Goal: Task Accomplishment & Management: Use online tool/utility

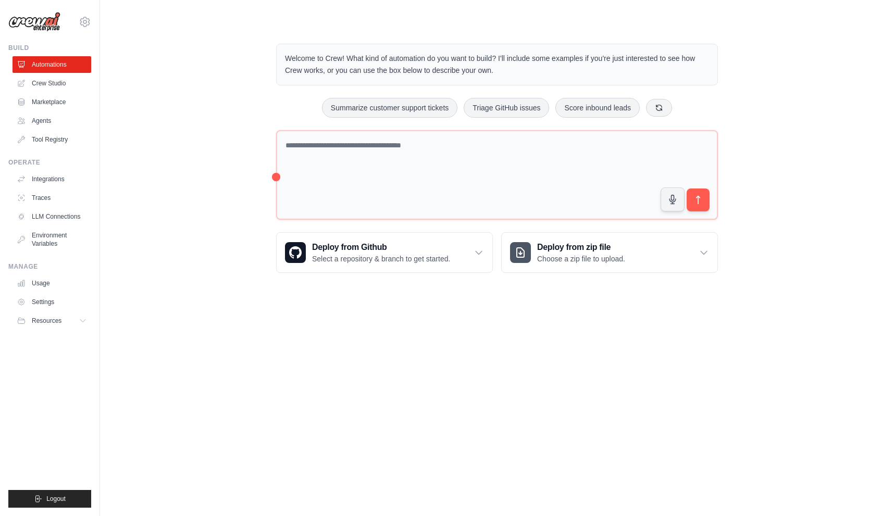
click at [223, 174] on div "Welcome to Crew! What kind of automation do you want to build? I'll include som…" at bounding box center [497, 158] width 760 height 262
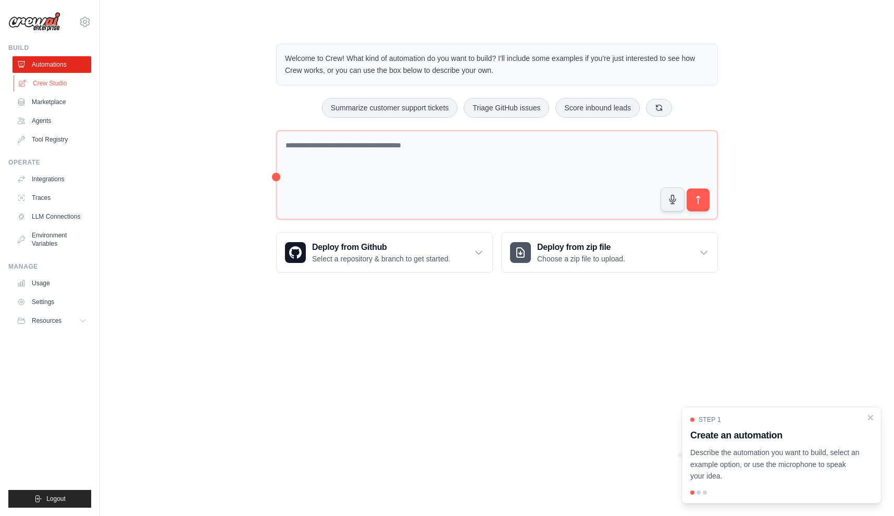
click at [49, 78] on link "Crew Studio" at bounding box center [53, 83] width 79 height 17
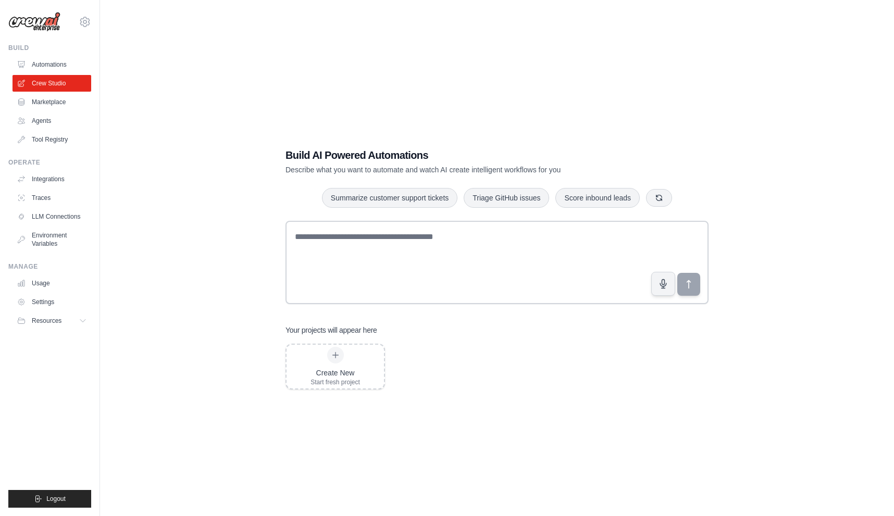
click at [247, 166] on div "Build AI Powered Automations Describe what you want to automate and watch AI cr…" at bounding box center [497, 268] width 760 height 516
click at [45, 124] on link "Agents" at bounding box center [53, 120] width 79 height 17
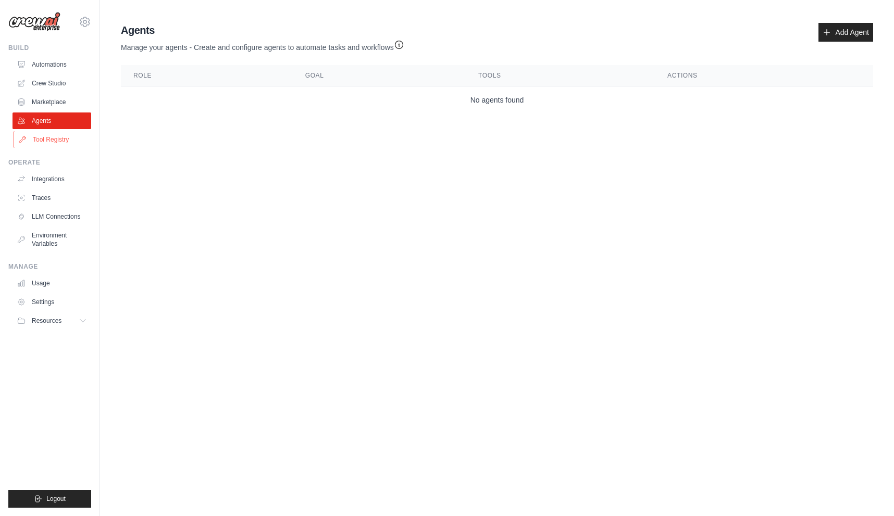
click at [44, 139] on link "Tool Registry" at bounding box center [53, 139] width 79 height 17
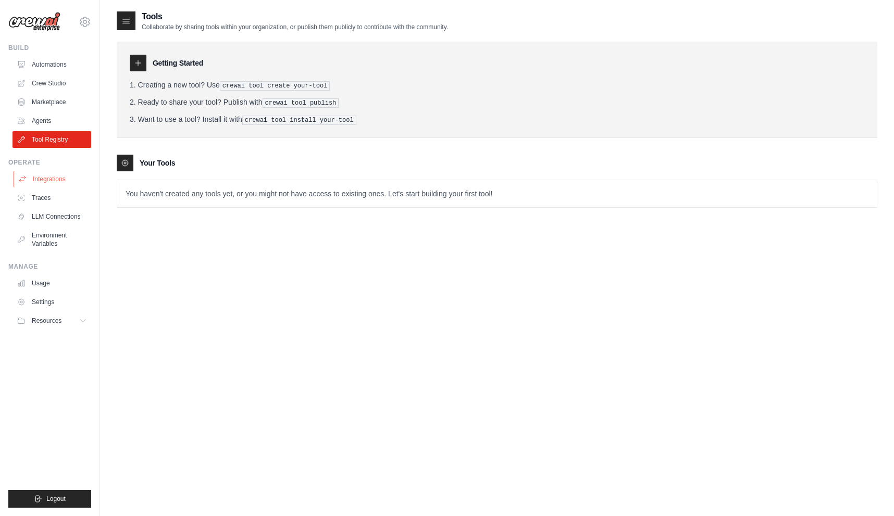
click at [52, 178] on link "Integrations" at bounding box center [53, 179] width 79 height 17
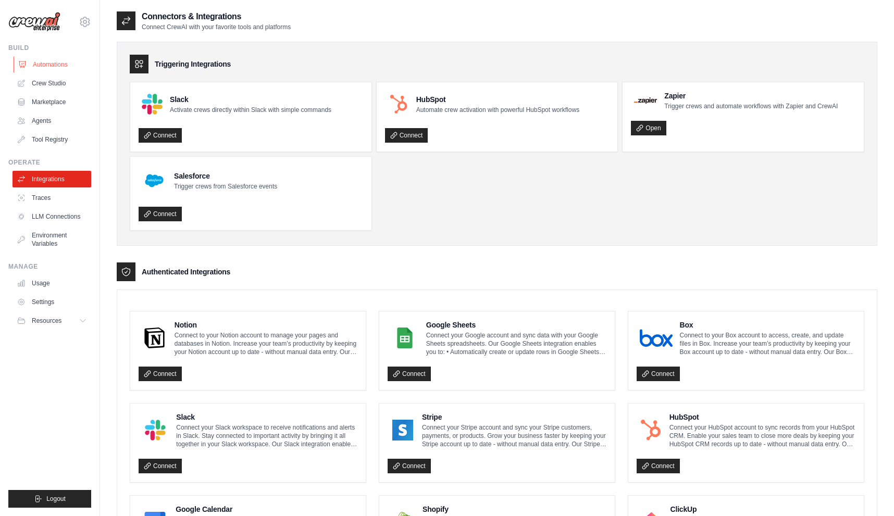
click at [45, 69] on link "Automations" at bounding box center [53, 64] width 79 height 17
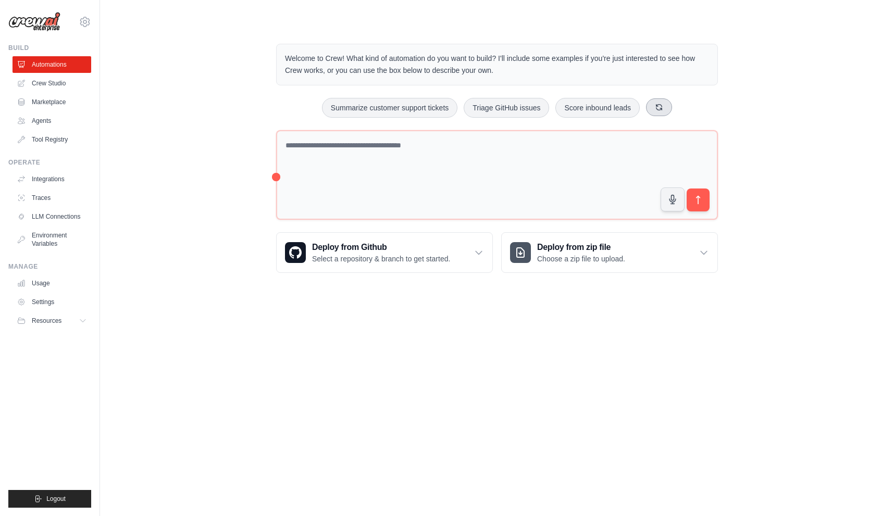
click at [662, 106] on icon at bounding box center [659, 107] width 6 height 6
click at [356, 107] on button "Automate social media posting" at bounding box center [362, 108] width 117 height 20
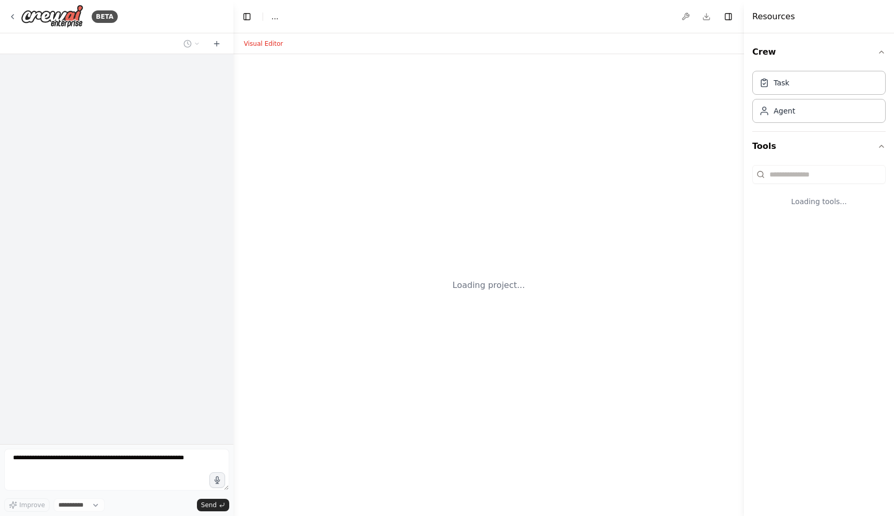
select select "****"
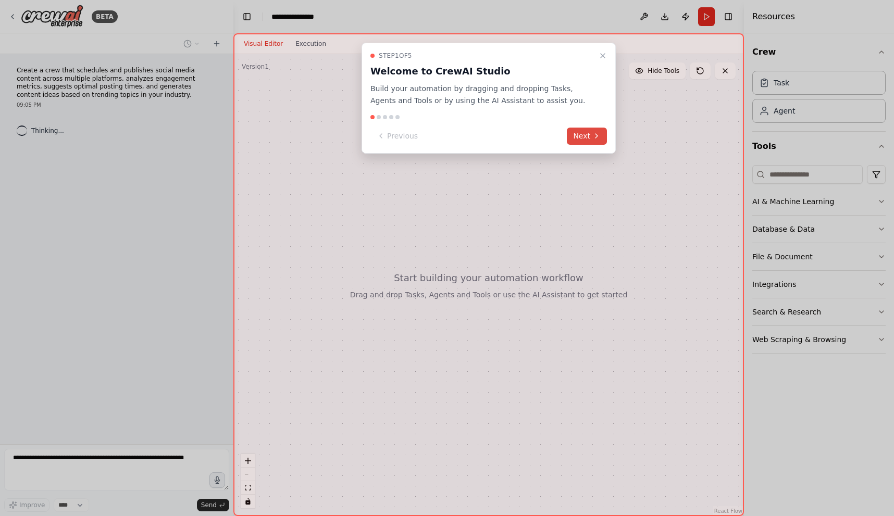
click at [588, 137] on button "Next" at bounding box center [587, 136] width 40 height 17
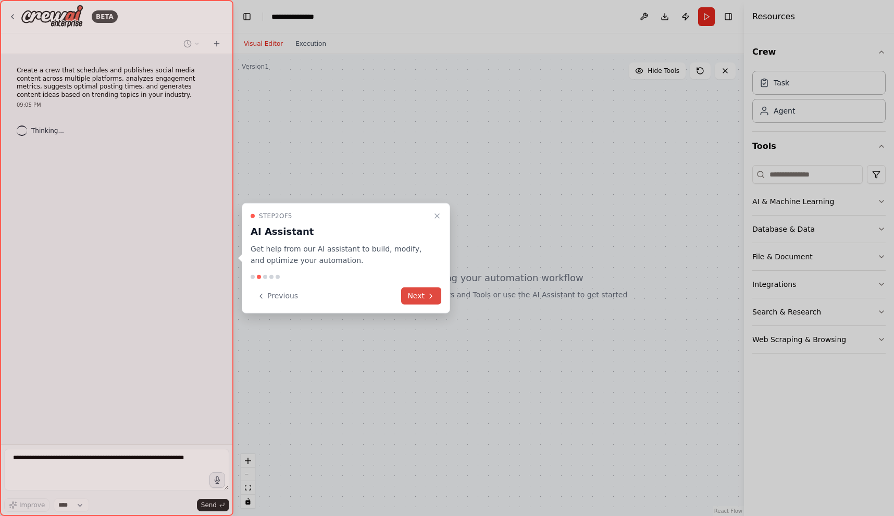
click at [415, 292] on button "Next" at bounding box center [421, 295] width 40 height 17
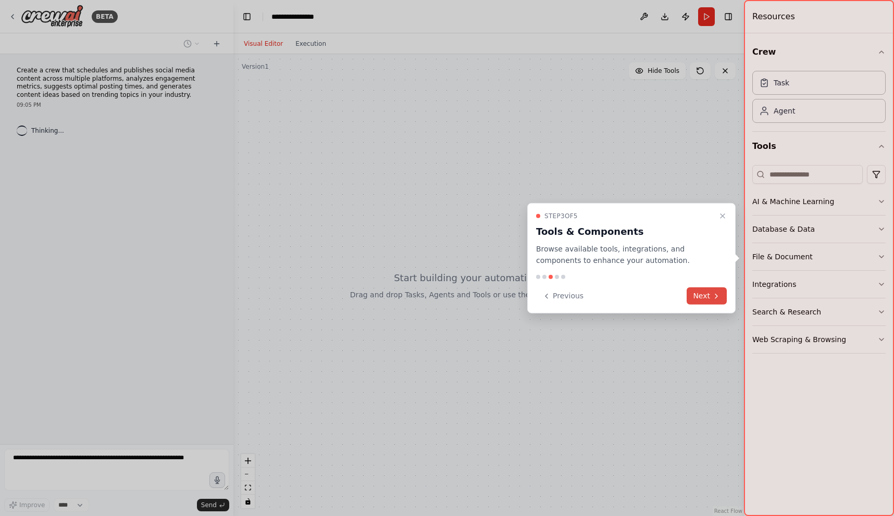
click at [695, 297] on button "Next" at bounding box center [706, 295] width 40 height 17
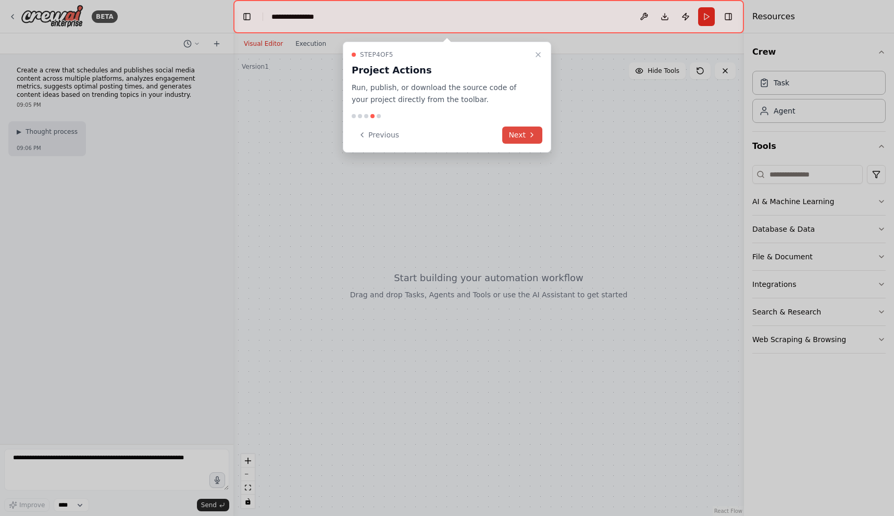
click at [515, 134] on button "Next" at bounding box center [522, 135] width 40 height 17
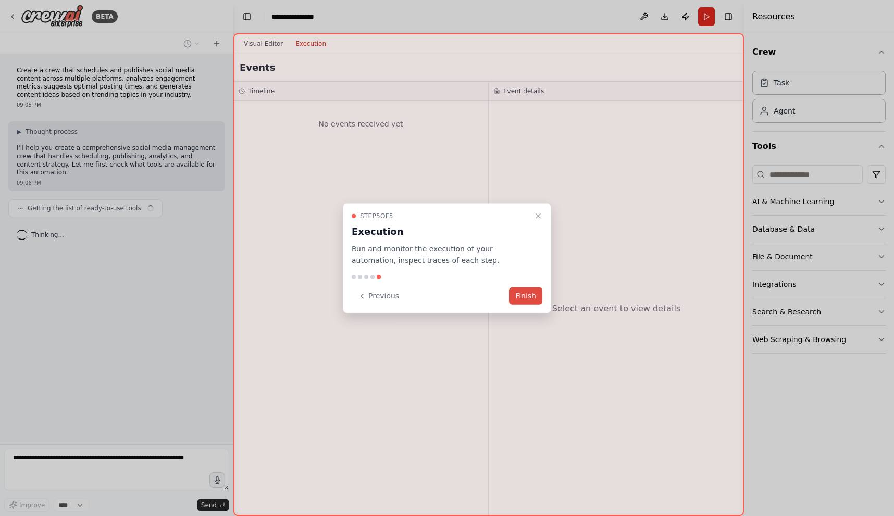
click at [527, 291] on button "Finish" at bounding box center [525, 295] width 33 height 17
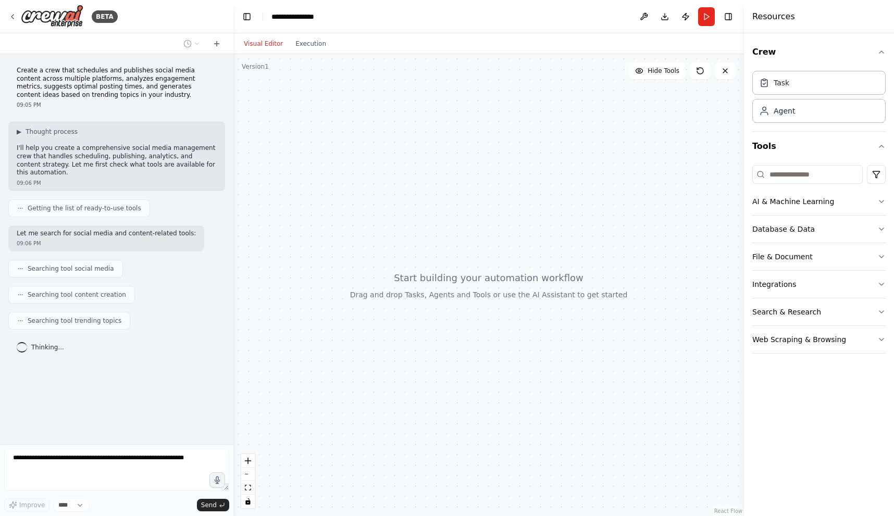
click at [272, 40] on button "Visual Editor" at bounding box center [263, 43] width 52 height 12
click at [304, 39] on button "Execution" at bounding box center [310, 43] width 43 height 12
click at [263, 45] on button "Visual Editor" at bounding box center [263, 43] width 52 height 12
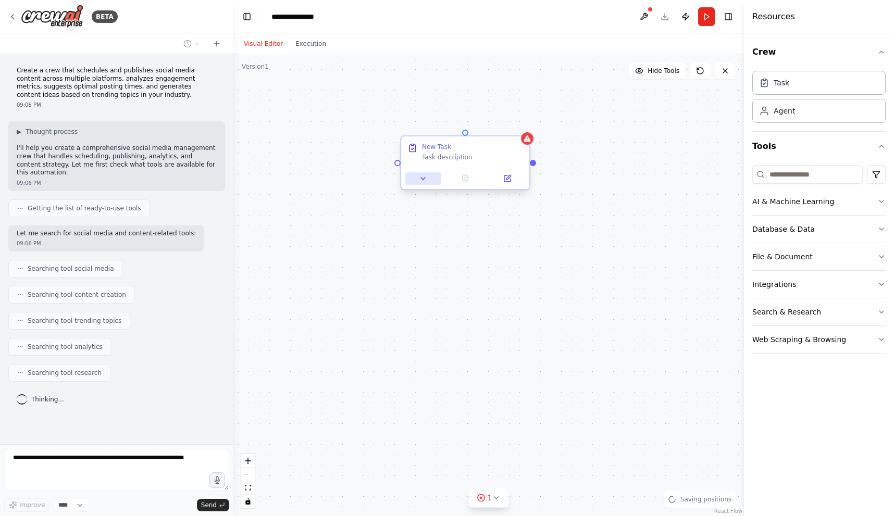
click at [422, 178] on icon at bounding box center [423, 179] width 4 height 2
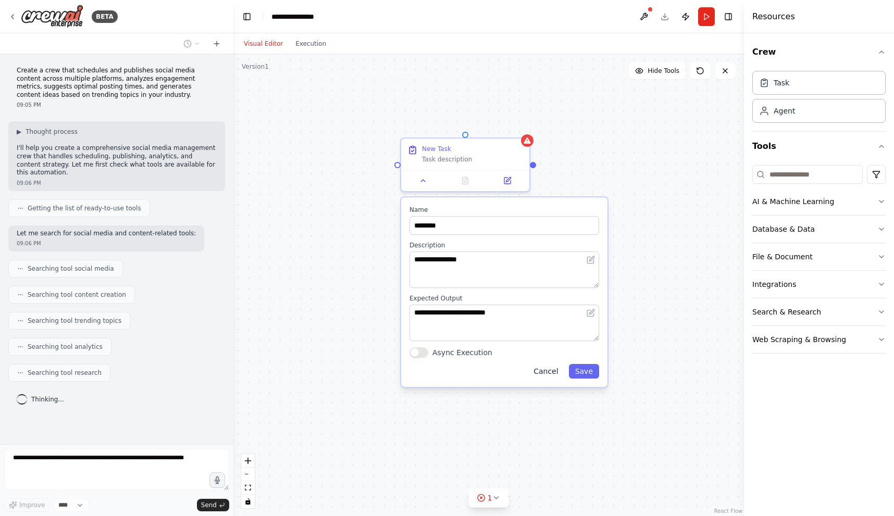
click at [551, 372] on button "Cancel" at bounding box center [545, 371] width 37 height 15
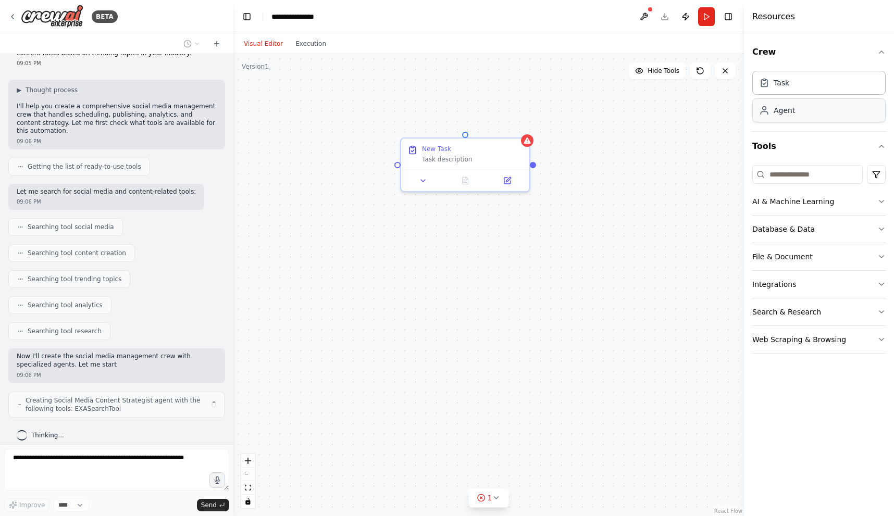
scroll to position [49, 0]
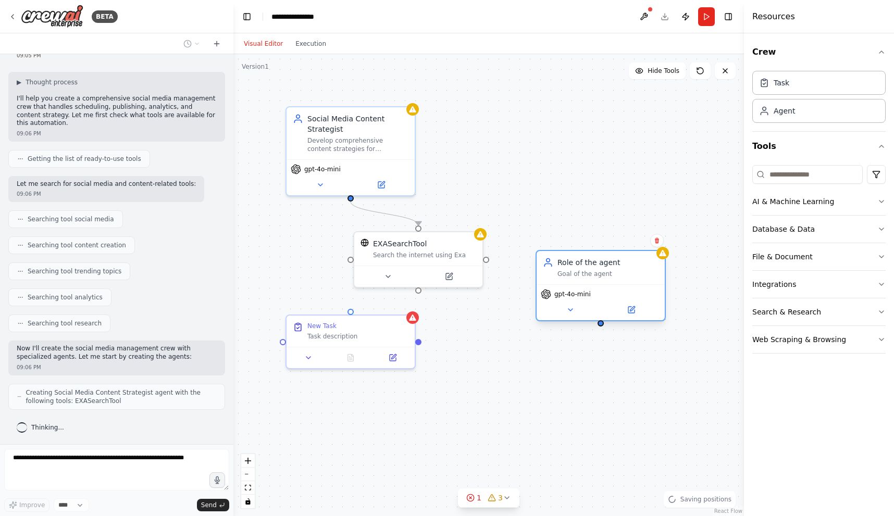
drag, startPoint x: 509, startPoint y: 269, endPoint x: 623, endPoint y: 262, distance: 114.2
click at [623, 262] on div "Role of the agent" at bounding box center [607, 262] width 101 height 10
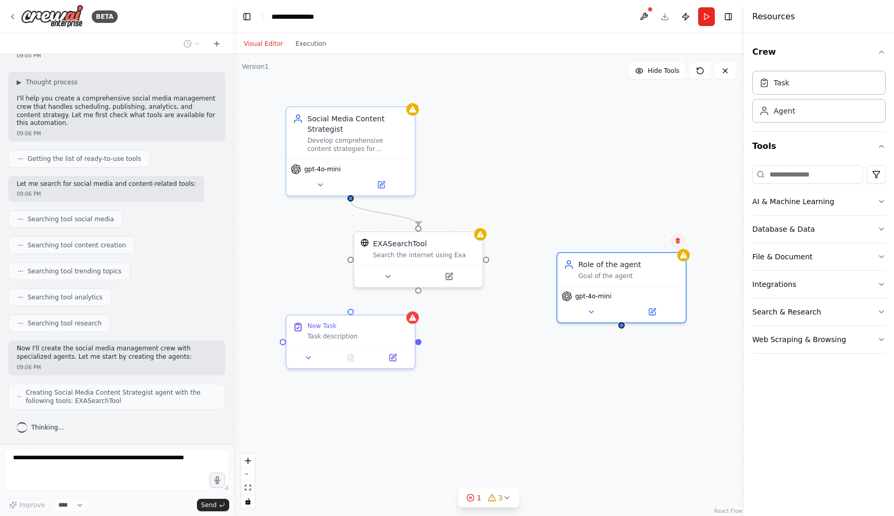
click at [678, 242] on icon at bounding box center [677, 241] width 4 height 6
click at [653, 240] on button "Confirm" at bounding box center [648, 240] width 37 height 12
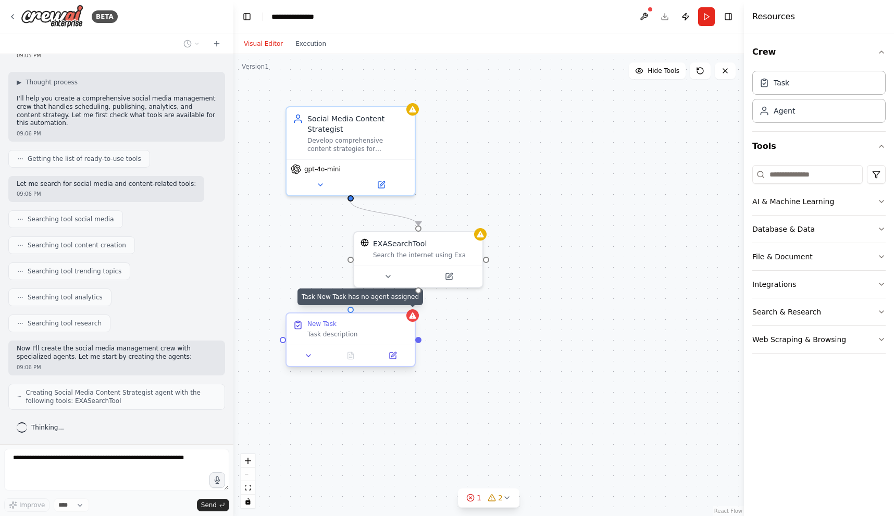
click at [411, 318] on icon at bounding box center [412, 315] width 7 height 6
click at [407, 307] on icon at bounding box center [407, 304] width 4 height 6
click at [375, 307] on button "Confirm" at bounding box center [377, 304] width 37 height 12
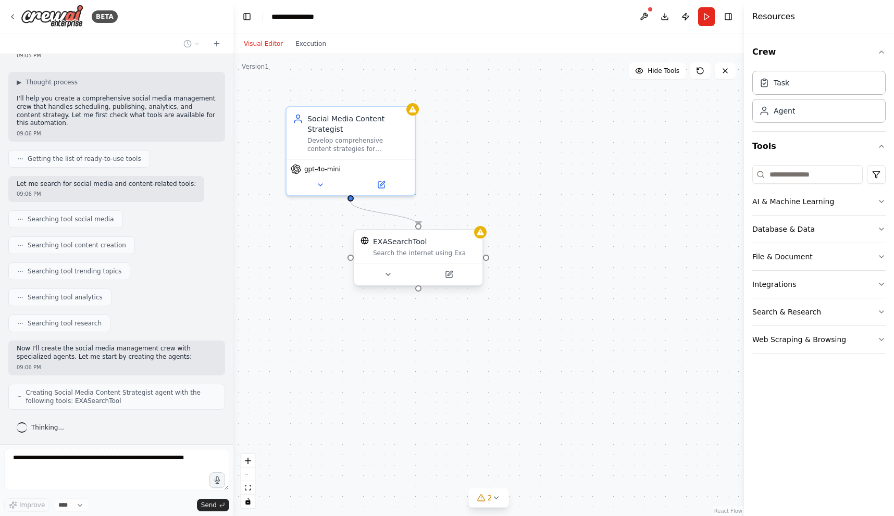
scroll to position [84, 0]
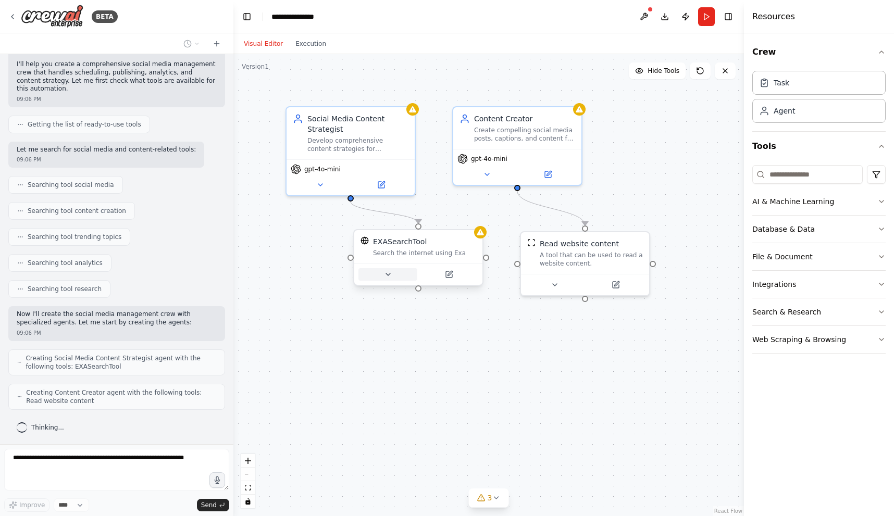
click at [390, 276] on icon at bounding box center [388, 274] width 8 height 8
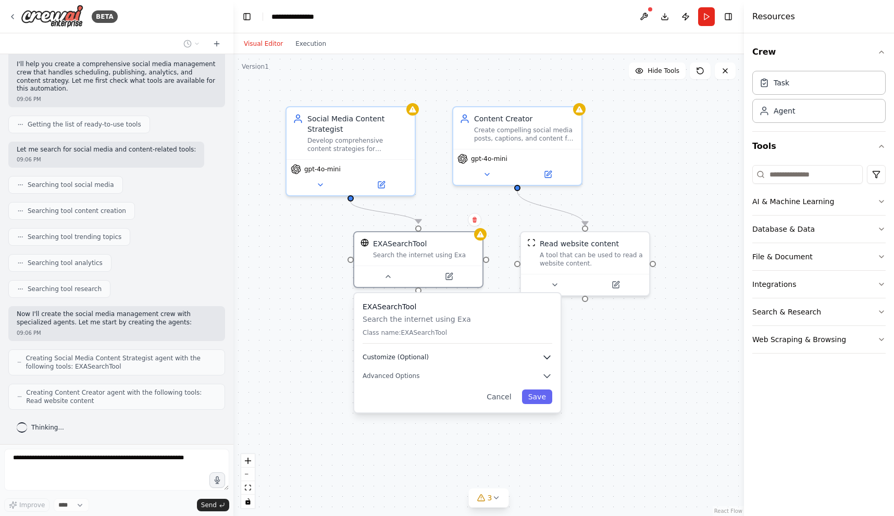
click at [383, 358] on span "Customize (Optional)" at bounding box center [395, 357] width 66 height 8
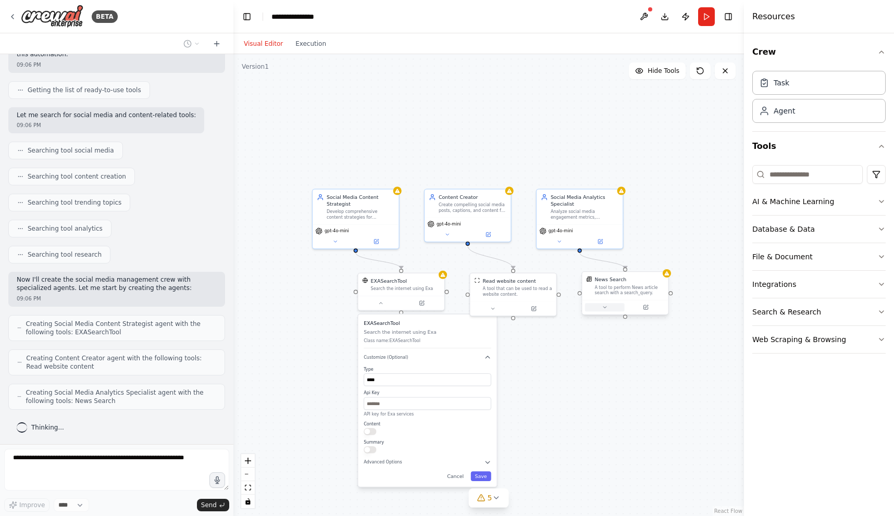
click at [607, 308] on button at bounding box center [605, 307] width 40 height 8
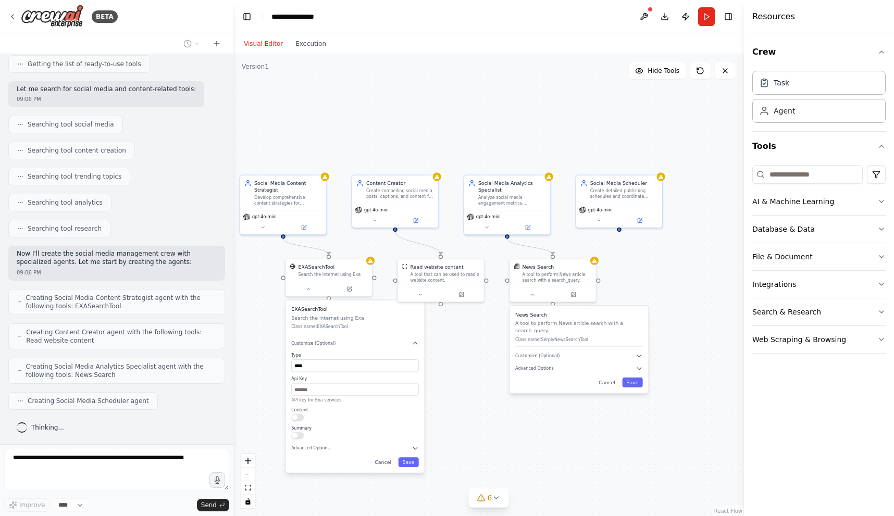
drag, startPoint x: 616, startPoint y: 445, endPoint x: 544, endPoint y: 431, distance: 73.7
click at [544, 431] on div ".deletable-edge-delete-btn { width: 20px; height: 20px; border: 0px solid #ffff…" at bounding box center [488, 285] width 510 height 462
click at [644, 16] on button at bounding box center [643, 16] width 17 height 19
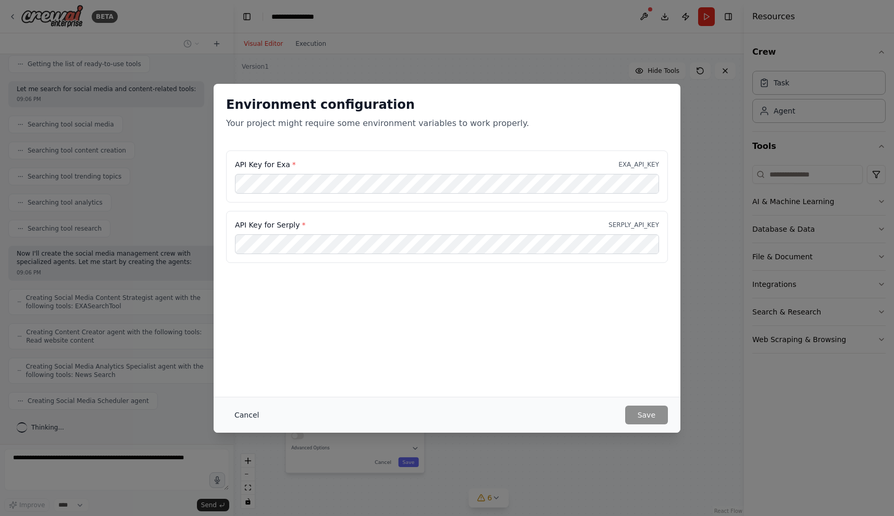
click at [256, 416] on button "Cancel" at bounding box center [246, 415] width 41 height 19
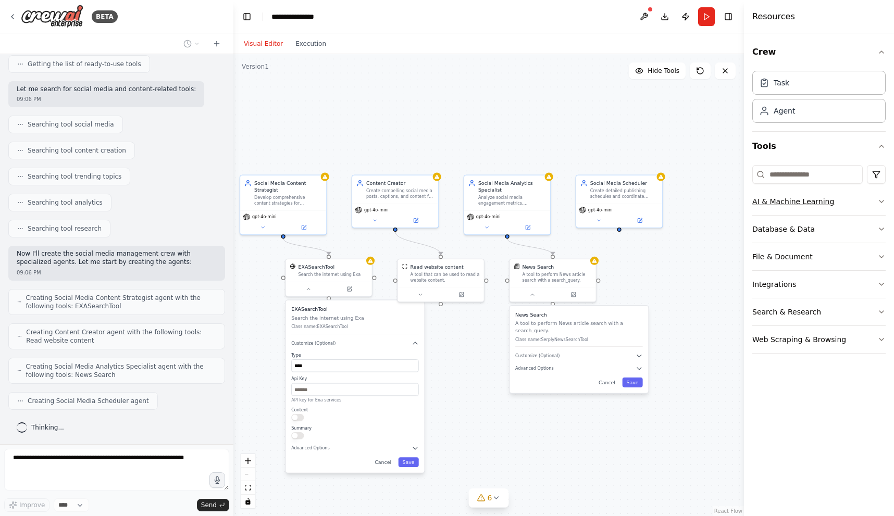
click at [883, 199] on icon "button" at bounding box center [881, 201] width 8 height 8
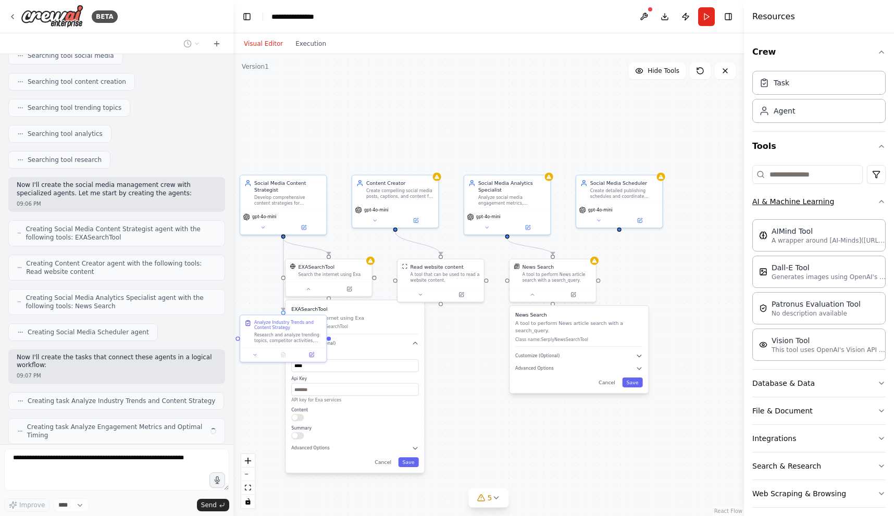
scroll to position [247, 0]
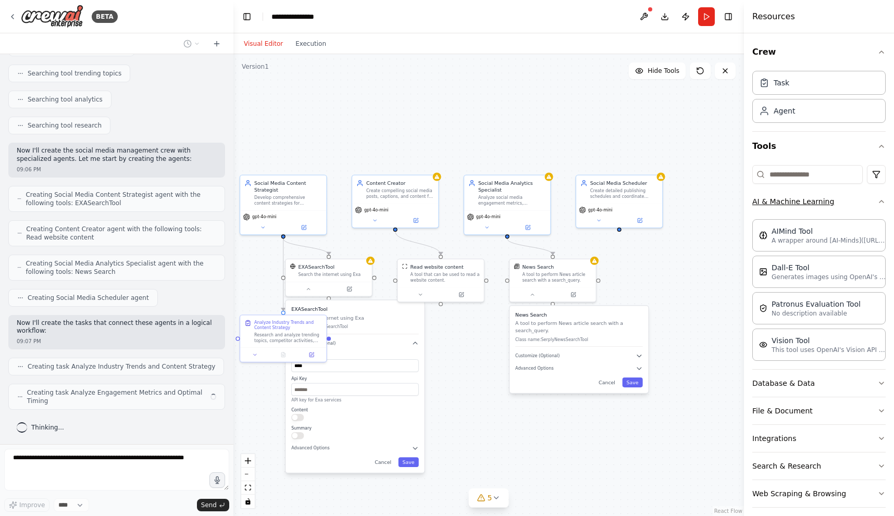
click at [878, 198] on icon "button" at bounding box center [881, 201] width 8 height 8
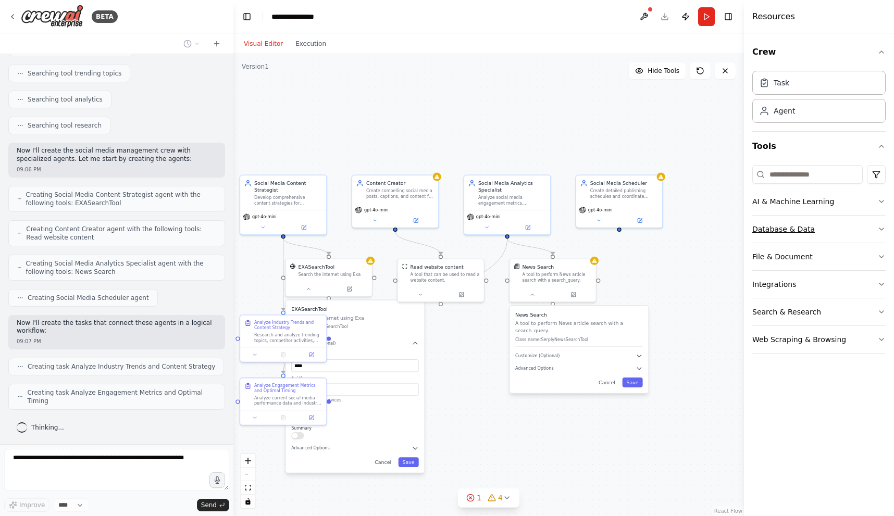
scroll to position [239, 0]
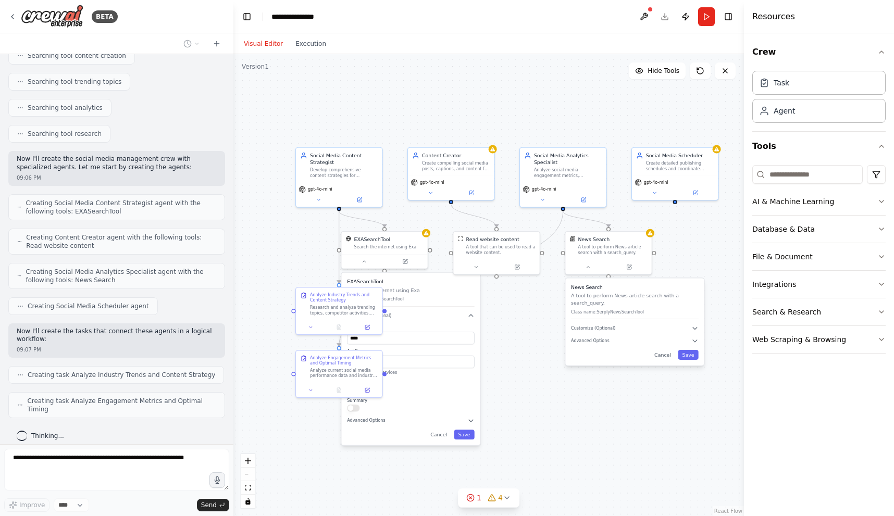
drag, startPoint x: 472, startPoint y: 427, endPoint x: 531, endPoint y: 388, distance: 70.3
click at [531, 388] on div ".deletable-edge-delete-btn { width: 20px; height: 20px; border: 0px solid #ffff…" at bounding box center [488, 285] width 510 height 462
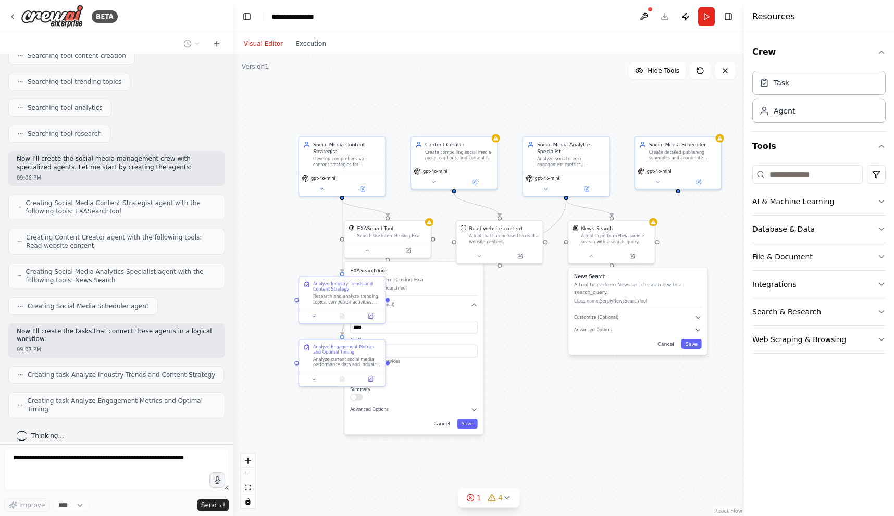
click at [444, 425] on button "Cancel" at bounding box center [441, 424] width 25 height 10
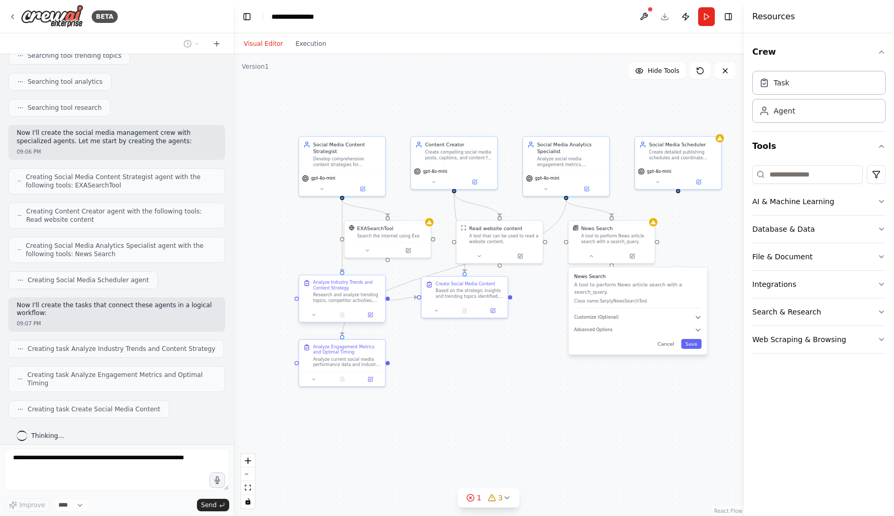
click at [316, 293] on div "Research and analyze trending topics, competitor activities, and audience prefe…" at bounding box center [347, 297] width 68 height 11
click at [473, 295] on div "Based on the strategic insights and trending topics identified, create compelli…" at bounding box center [469, 291] width 68 height 11
click at [336, 362] on div "Analyze current social media performance data and industry benchmarks for {indu…" at bounding box center [347, 360] width 68 height 11
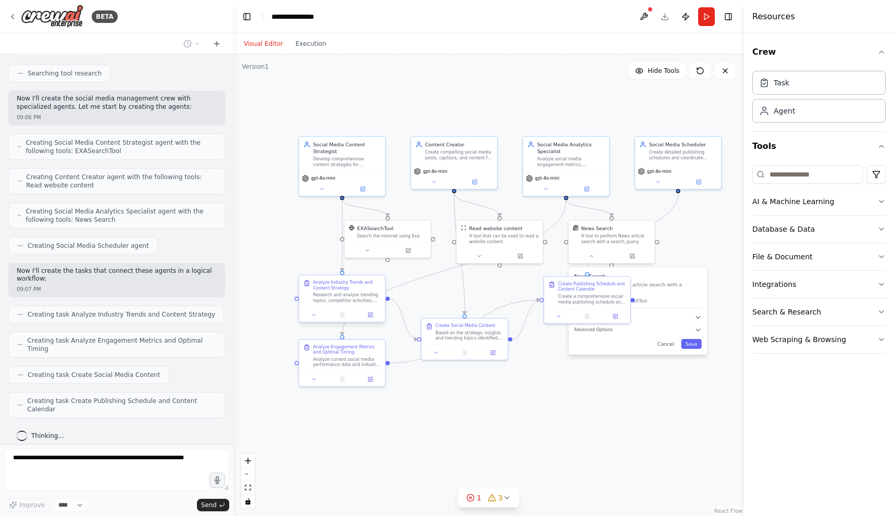
scroll to position [291, 0]
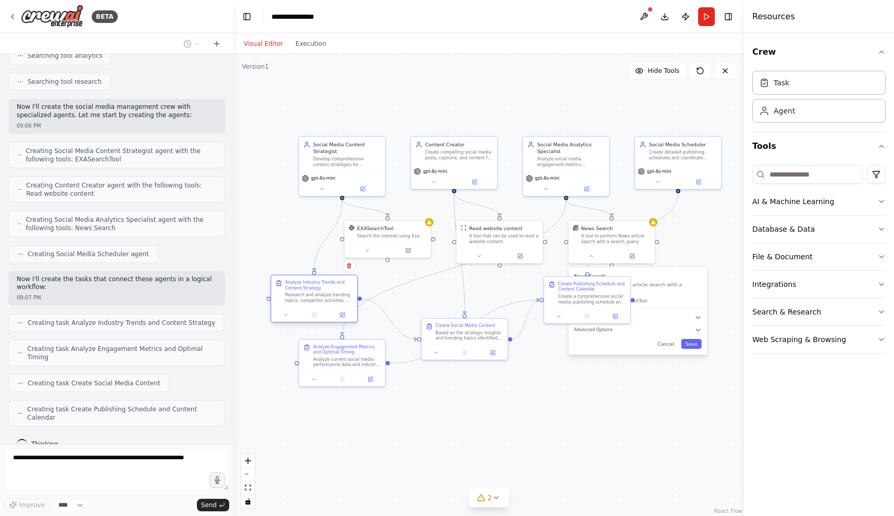
drag, startPoint x: 350, startPoint y: 294, endPoint x: 325, endPoint y: 296, distance: 25.0
click at [325, 296] on div "Research and analyze trending topics, competitor activities, and audience prefe…" at bounding box center [319, 297] width 68 height 11
drag, startPoint x: 560, startPoint y: 299, endPoint x: 531, endPoint y: 426, distance: 130.5
click at [531, 426] on div "Create a comprehensive social media publishing schedule and content calendar th…" at bounding box center [564, 423] width 68 height 11
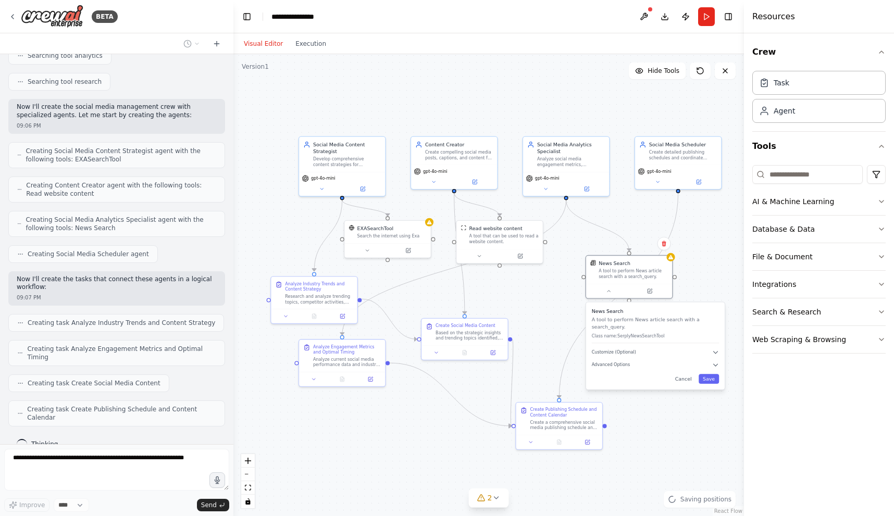
drag, startPoint x: 619, startPoint y: 283, endPoint x: 633, endPoint y: 317, distance: 37.1
click at [633, 317] on p "A tool to perform News article search with a search_query." at bounding box center [656, 323] width 128 height 14
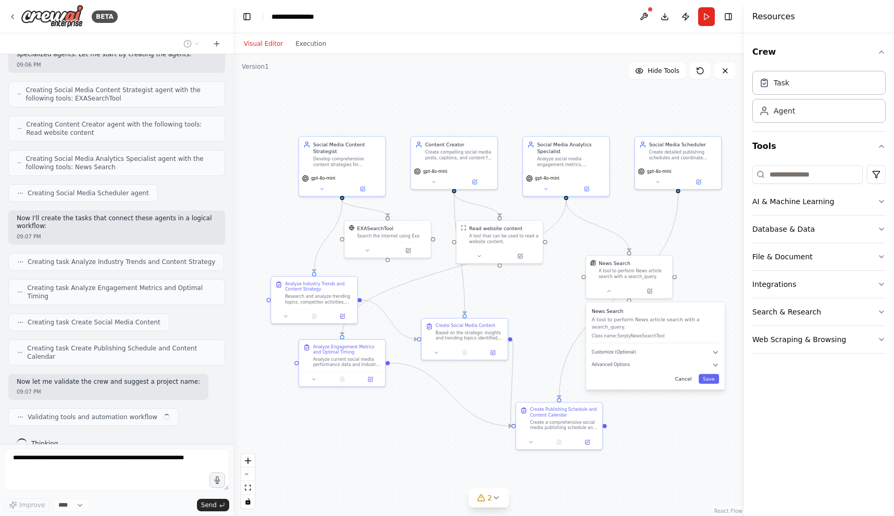
click at [687, 379] on button "Cancel" at bounding box center [683, 379] width 25 height 10
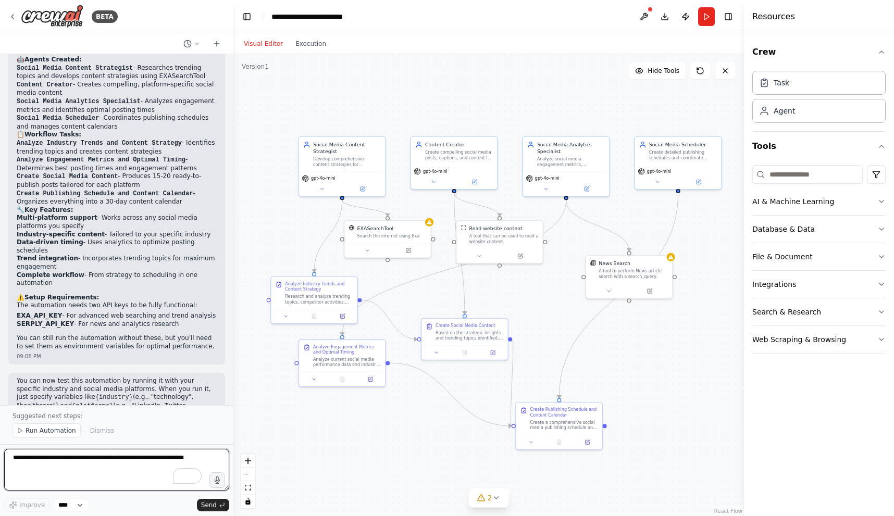
scroll to position [795, 0]
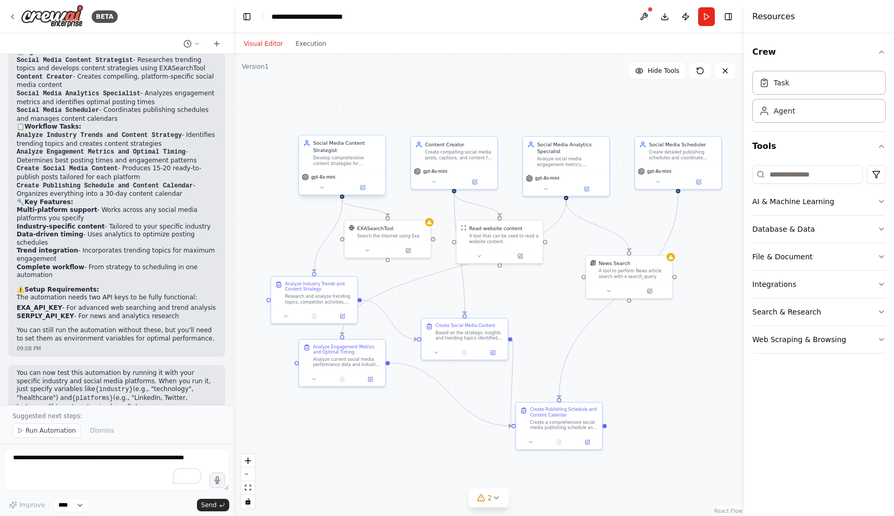
click at [325, 177] on span "gpt-4o-mini" at bounding box center [323, 177] width 24 height 6
click at [325, 187] on button at bounding box center [321, 187] width 40 height 8
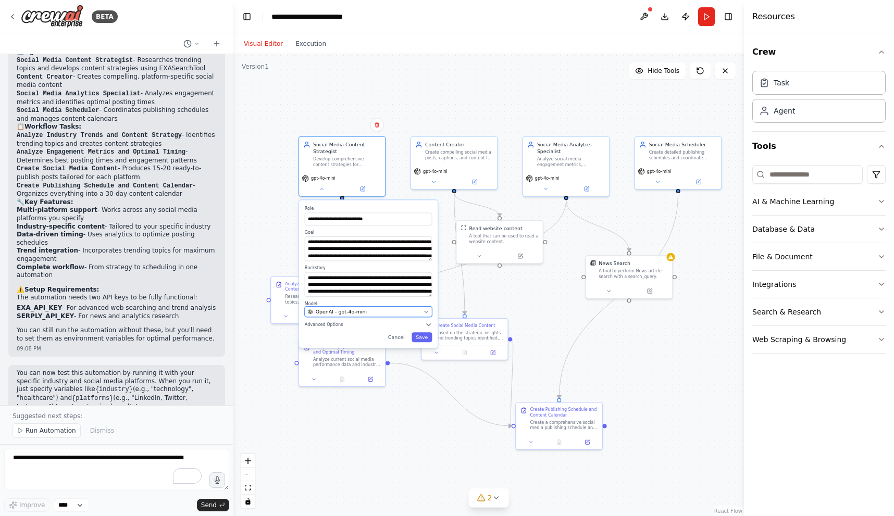
click at [378, 311] on div "OpenAI - gpt-4o-mini" at bounding box center [364, 311] width 112 height 7
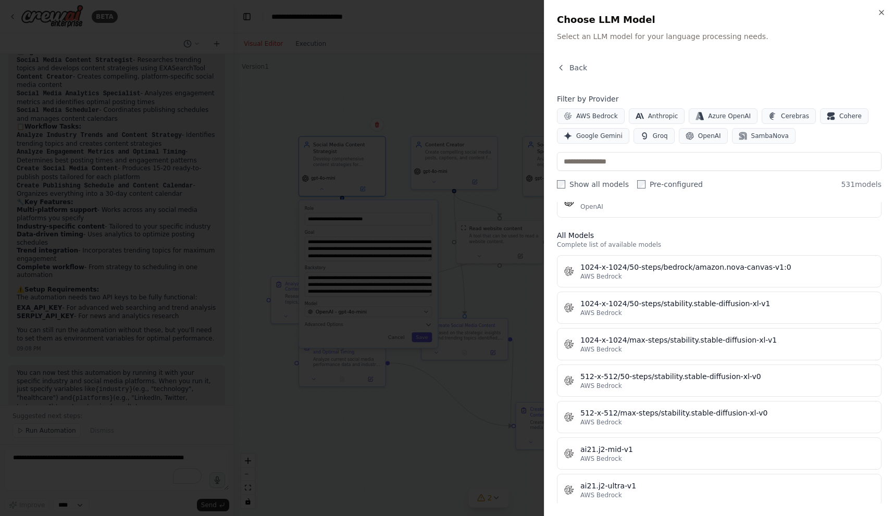
scroll to position [270, 0]
click at [689, 134] on icon "button" at bounding box center [689, 136] width 8 height 8
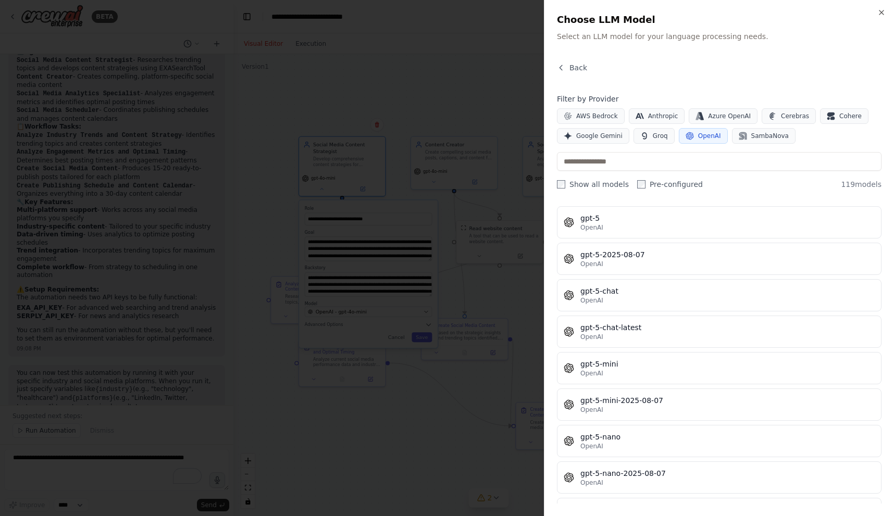
scroll to position [2462, 0]
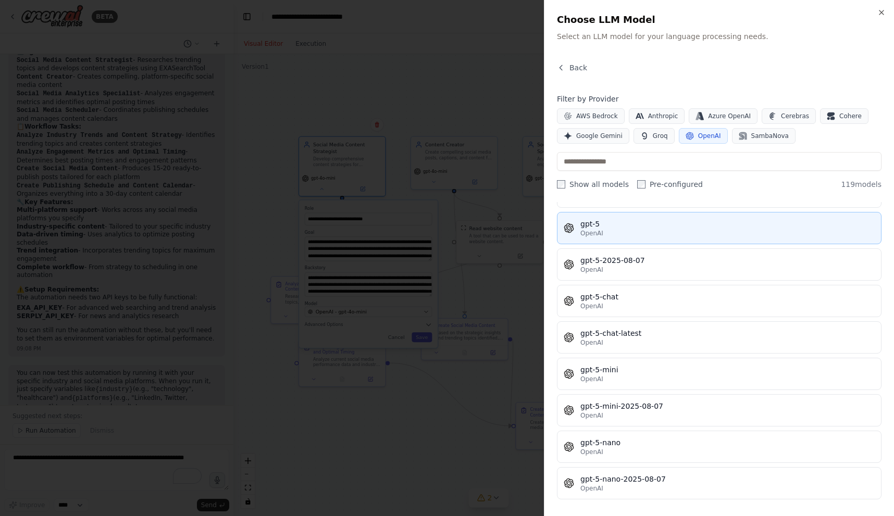
click at [637, 229] on div "gpt-5" at bounding box center [727, 224] width 294 height 10
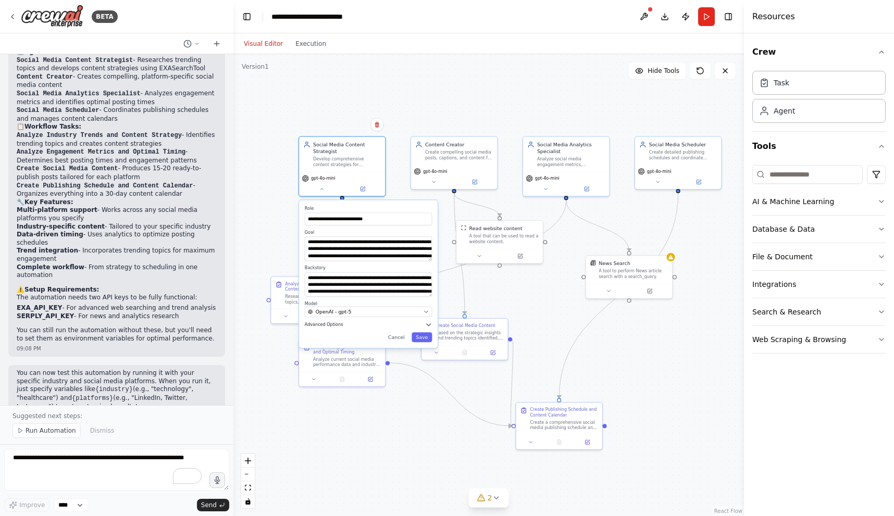
click at [319, 326] on span "Advanced Options" at bounding box center [324, 325] width 38 height 6
click at [422, 337] on button "button" at bounding box center [425, 339] width 12 height 7
click at [396, 407] on button "Cancel" at bounding box center [396, 409] width 25 height 10
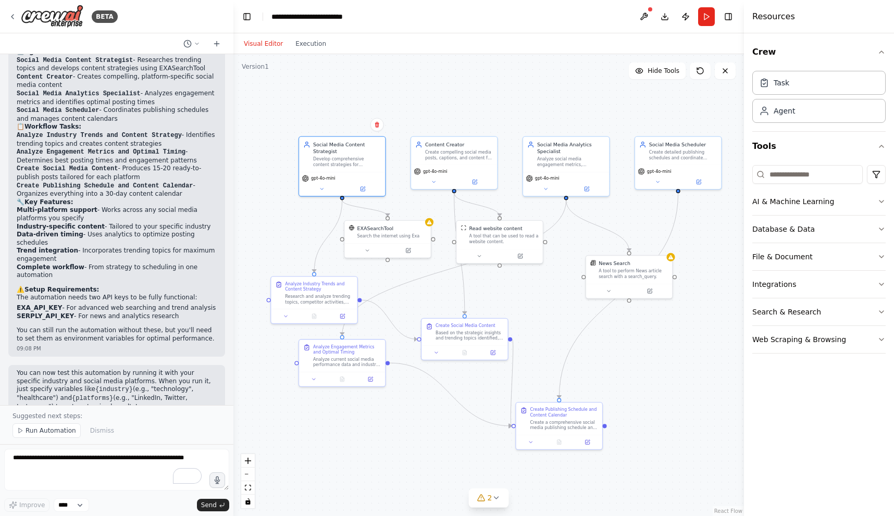
click at [549, 367] on div ".deletable-edge-delete-btn { width: 20px; height: 20px; border: 0px solid #ffff…" at bounding box center [488, 285] width 510 height 462
click at [708, 21] on button "Run" at bounding box center [706, 16] width 17 height 19
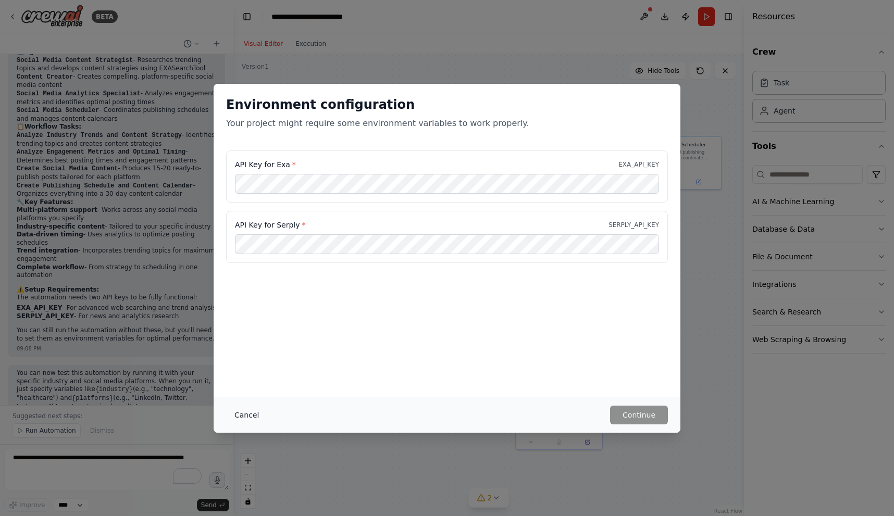
click at [247, 420] on button "Cancel" at bounding box center [246, 415] width 41 height 19
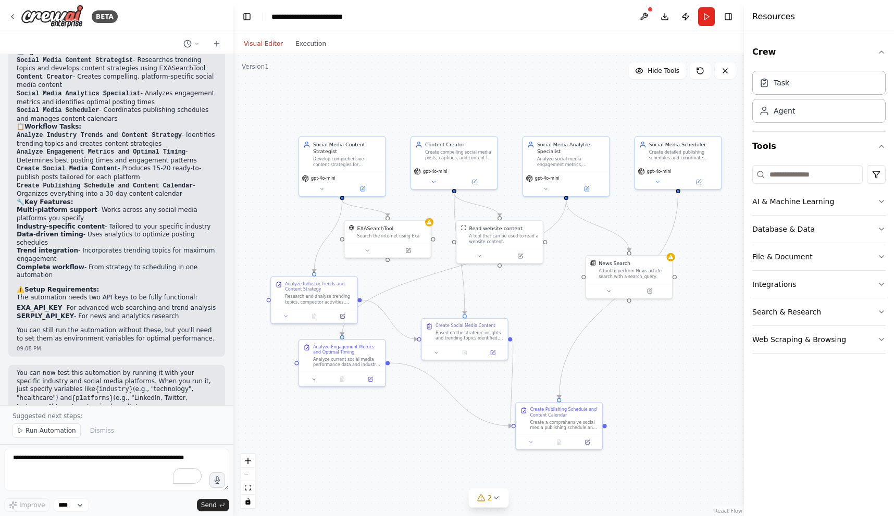
click at [500, 90] on div ".deletable-edge-delete-btn { width: 20px; height: 20px; border: 0px solid #ffff…" at bounding box center [488, 285] width 510 height 462
click at [8, 15] on icon at bounding box center [12, 16] width 8 height 8
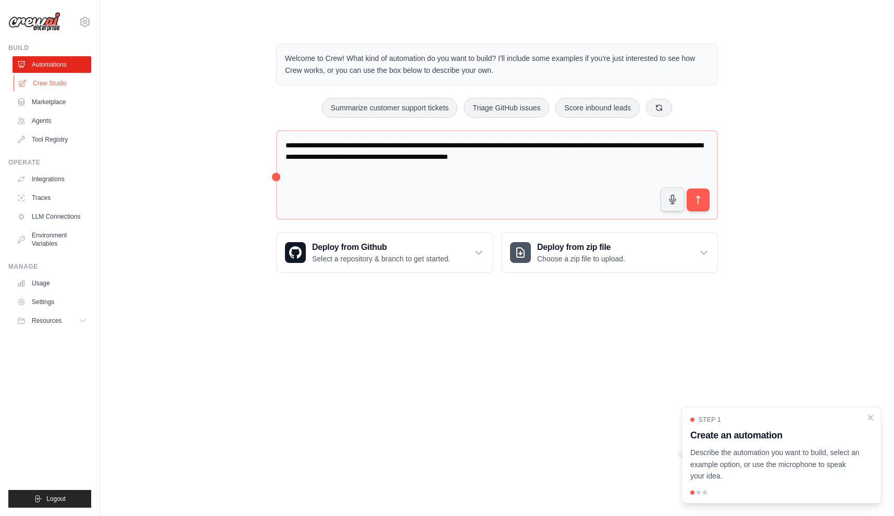
click at [53, 87] on link "Crew Studio" at bounding box center [53, 83] width 79 height 17
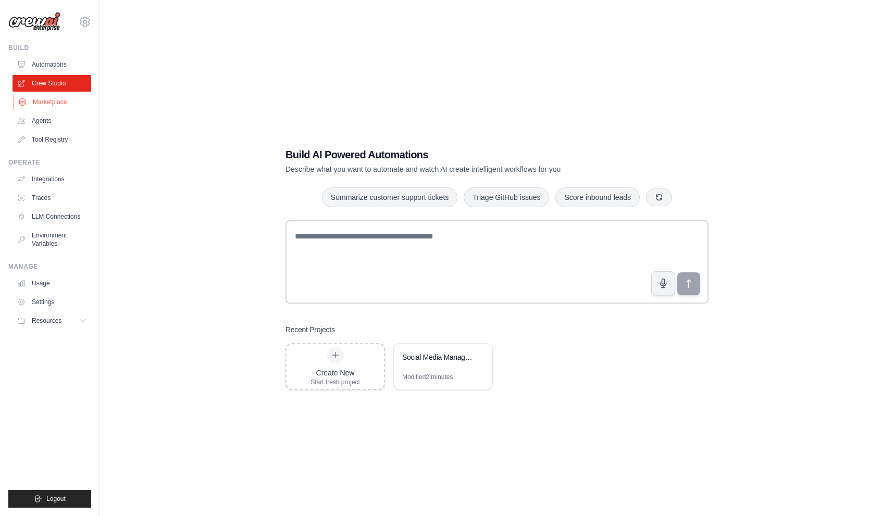
click at [51, 100] on link "Marketplace" at bounding box center [53, 102] width 79 height 17
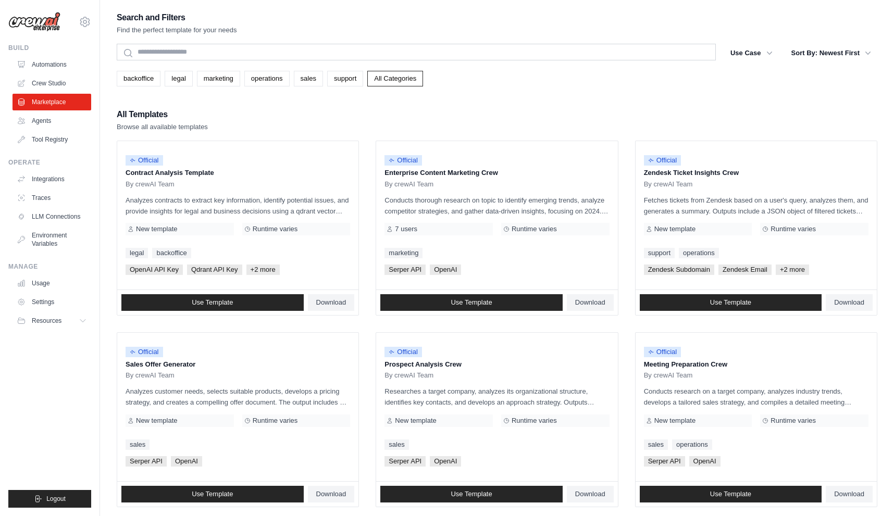
click at [362, 115] on div "All Templates Browse all available templates" at bounding box center [497, 119] width 760 height 25
click at [618, 127] on div "All Templates Browse all available templates" at bounding box center [497, 119] width 760 height 25
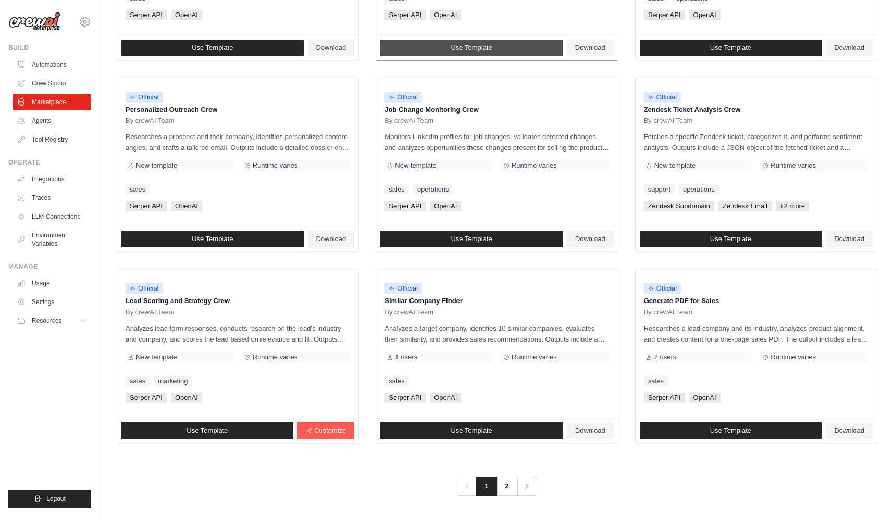
scroll to position [449, 0]
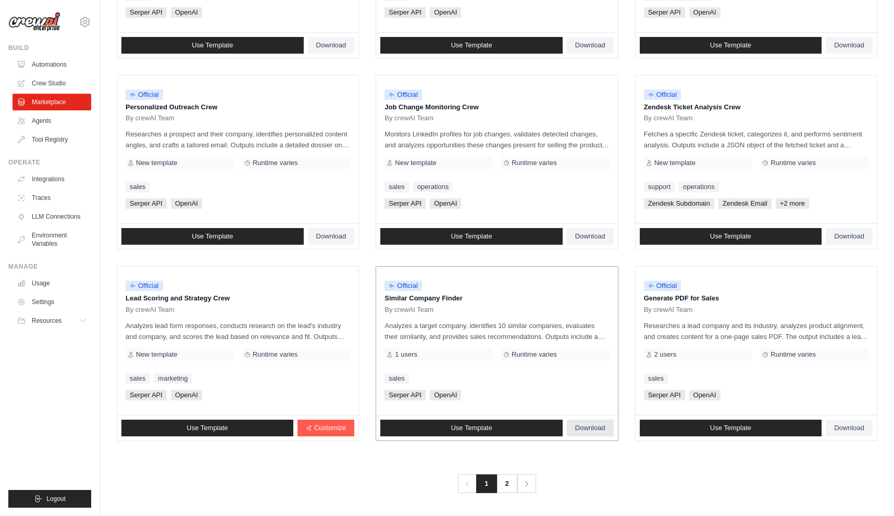
click at [584, 428] on span "Download" at bounding box center [590, 428] width 30 height 8
